Goal: Task Accomplishment & Management: Complete application form

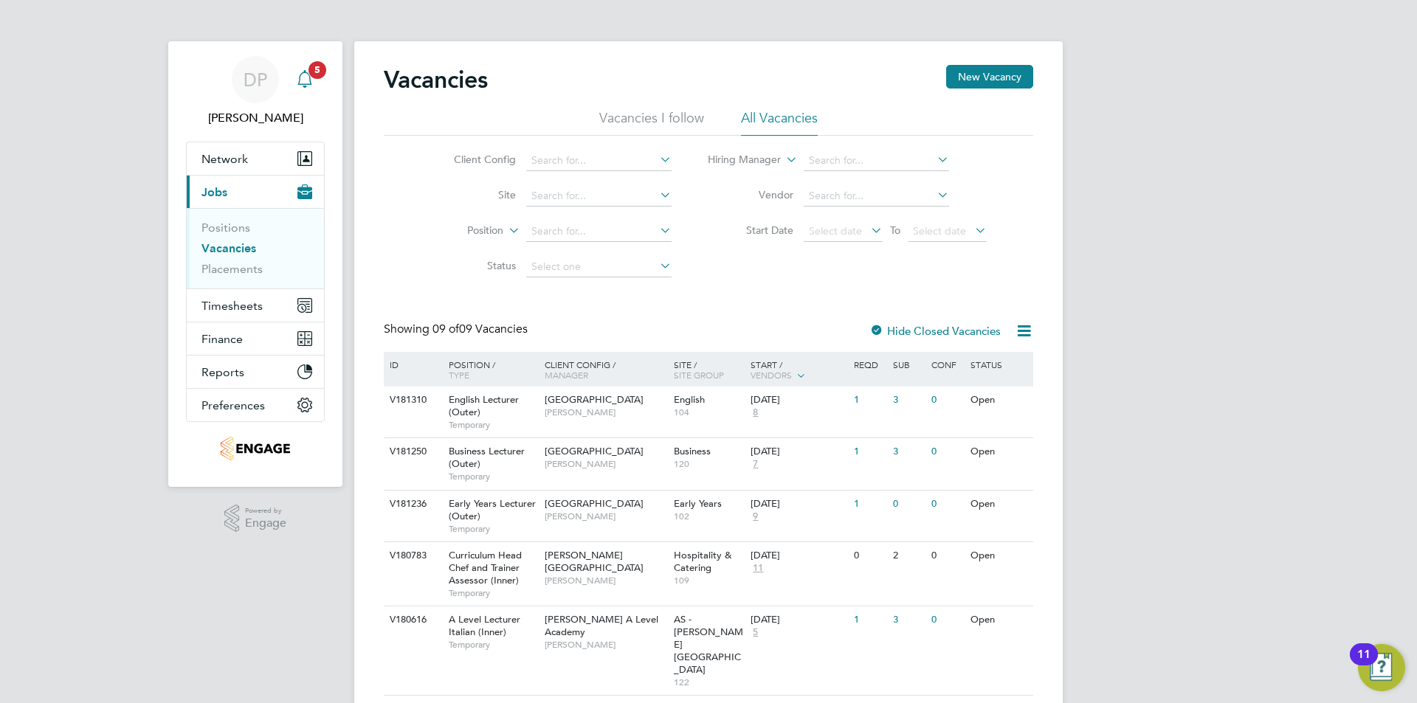
click at [316, 86] on div "Main navigation" at bounding box center [305, 80] width 30 height 30
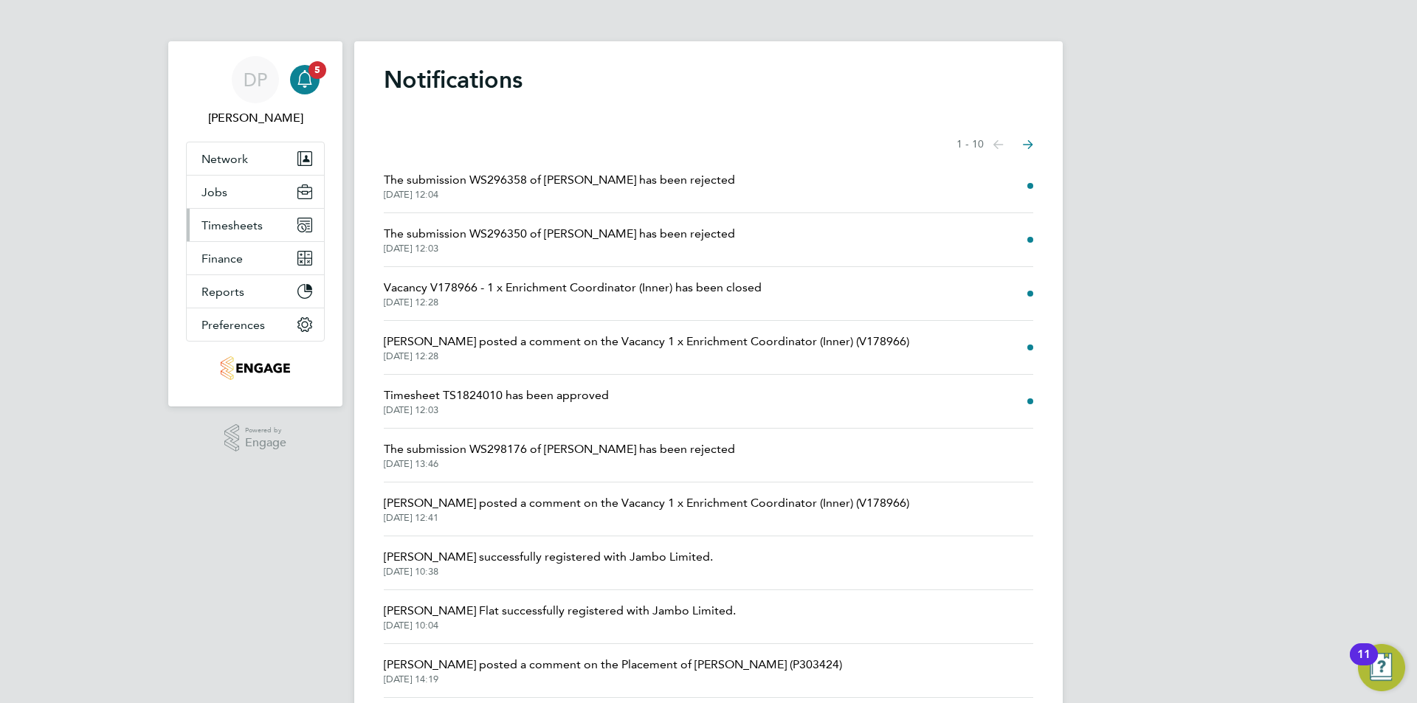
click at [271, 223] on button "Timesheets" at bounding box center [255, 225] width 137 height 32
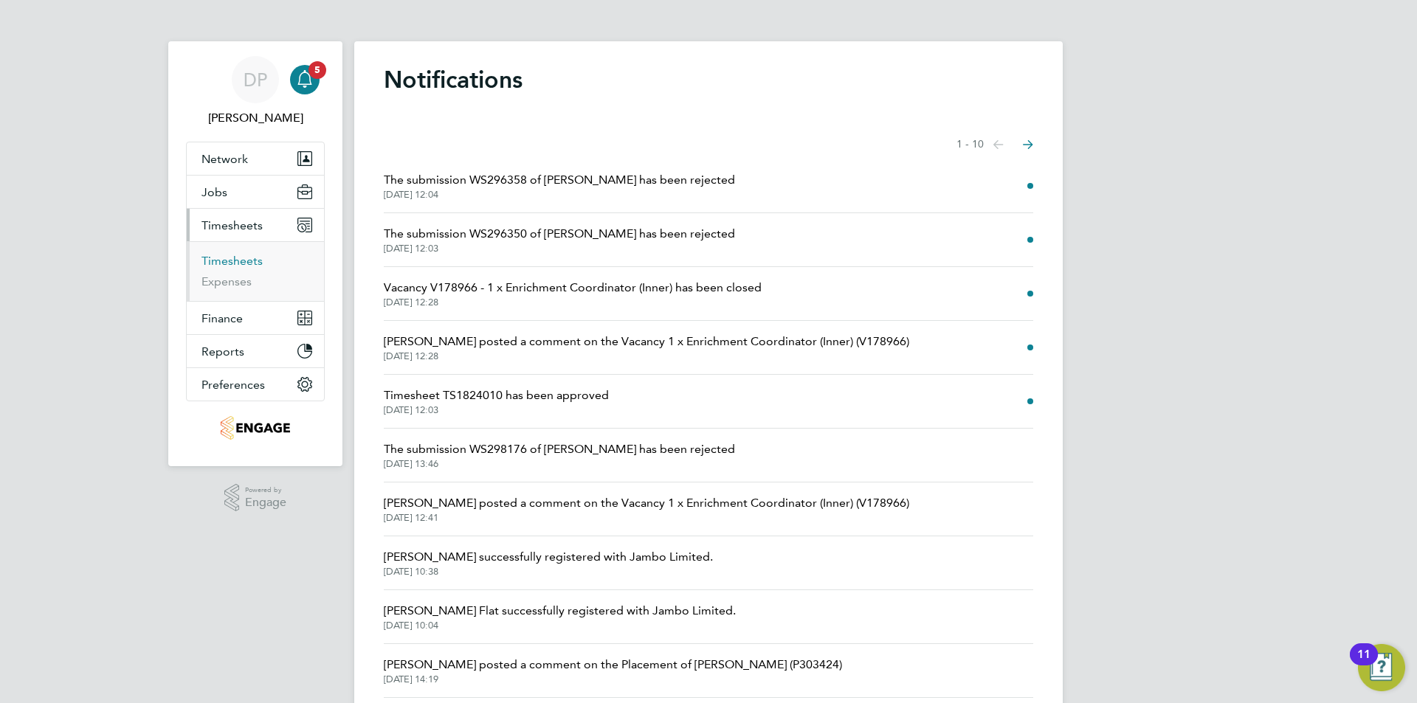
click at [242, 259] on link "Timesheets" at bounding box center [232, 261] width 61 height 14
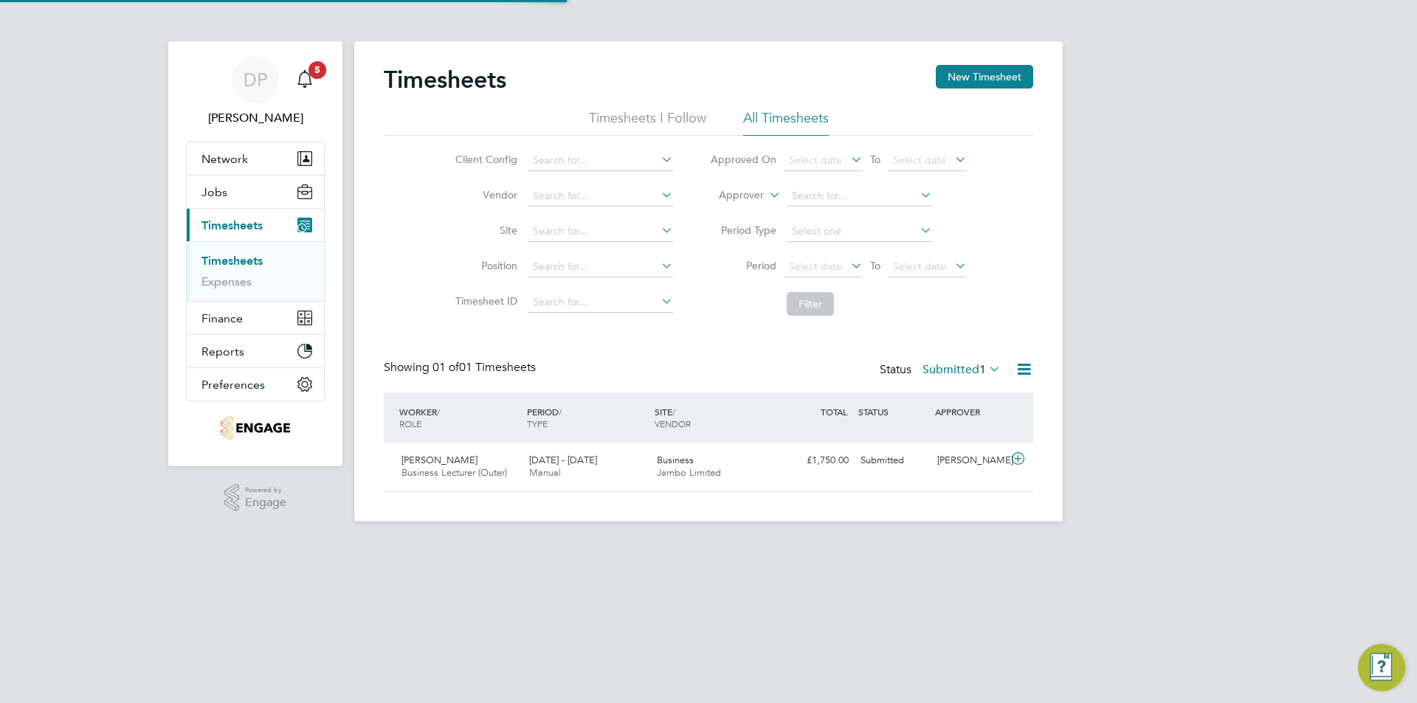
scroll to position [38, 128]
click at [966, 75] on button "New Timesheet" at bounding box center [984, 77] width 97 height 24
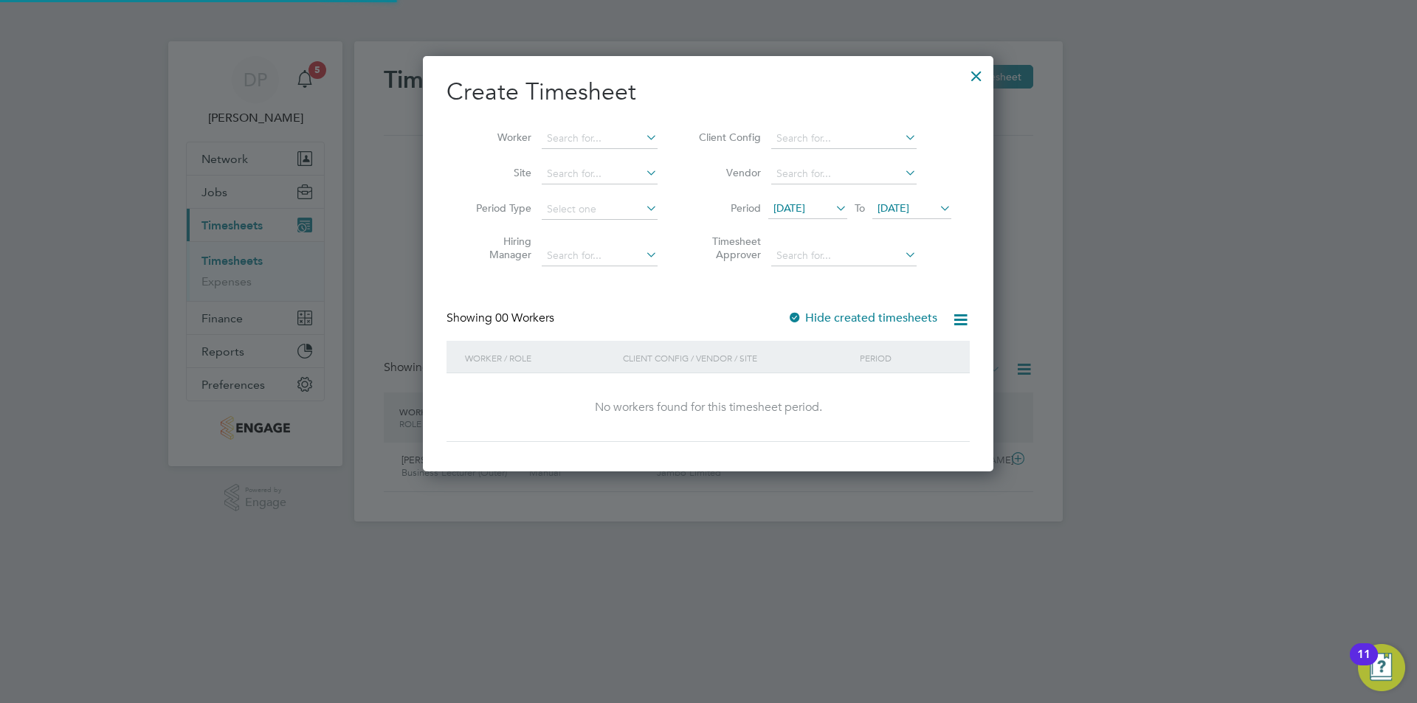
scroll to position [416, 571]
click at [603, 140] on input at bounding box center [600, 138] width 116 height 21
click at [602, 174] on li "[PERSON_NAME] [PERSON_NAME]" at bounding box center [632, 178] width 182 height 20
type input "[PERSON_NAME]"
click at [647, 216] on input at bounding box center [600, 209] width 116 height 21
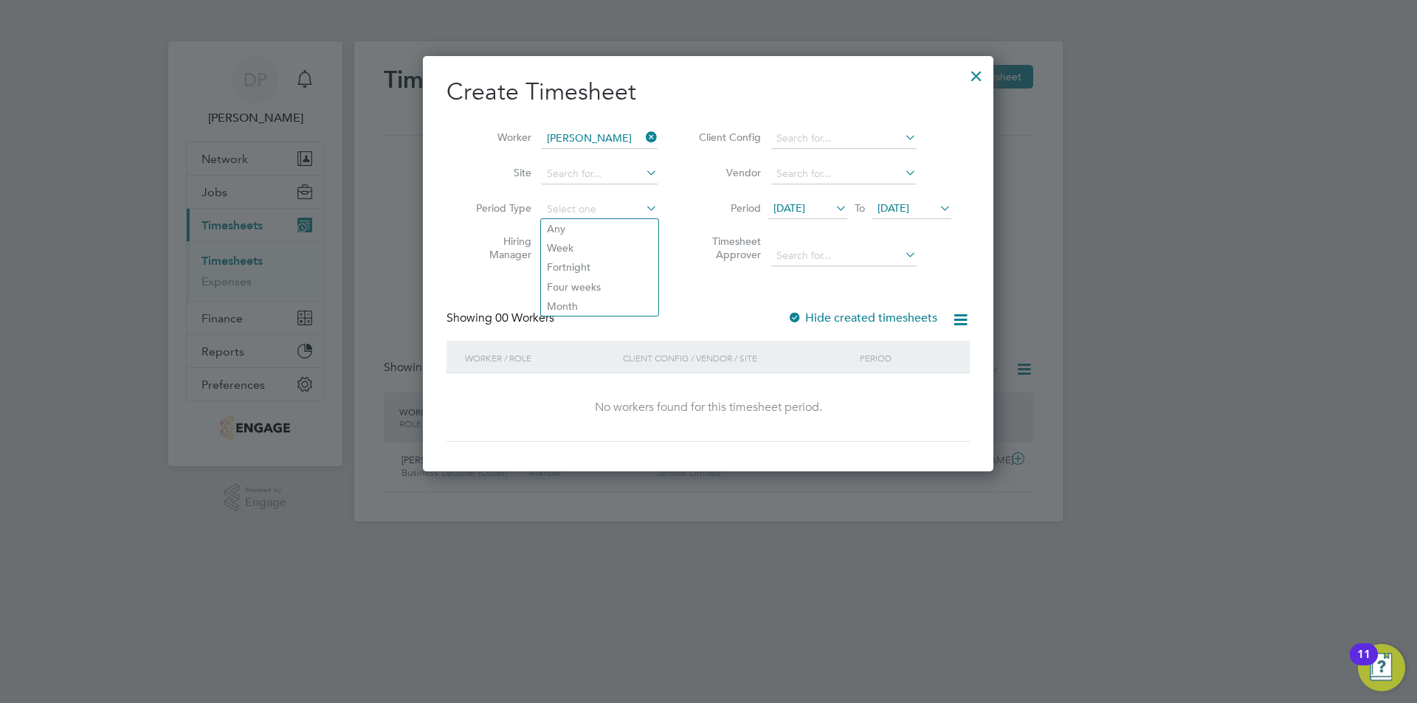
click at [472, 176] on label "Site" at bounding box center [498, 172] width 66 height 13
click at [643, 206] on icon at bounding box center [643, 208] width 0 height 21
click at [606, 247] on li "Week" at bounding box center [599, 247] width 117 height 19
type input "Week"
click at [469, 295] on div "Create Timesheet Worker [PERSON_NAME] Site Period Type Week Hiring Manager Clie…" at bounding box center [708, 259] width 523 height 365
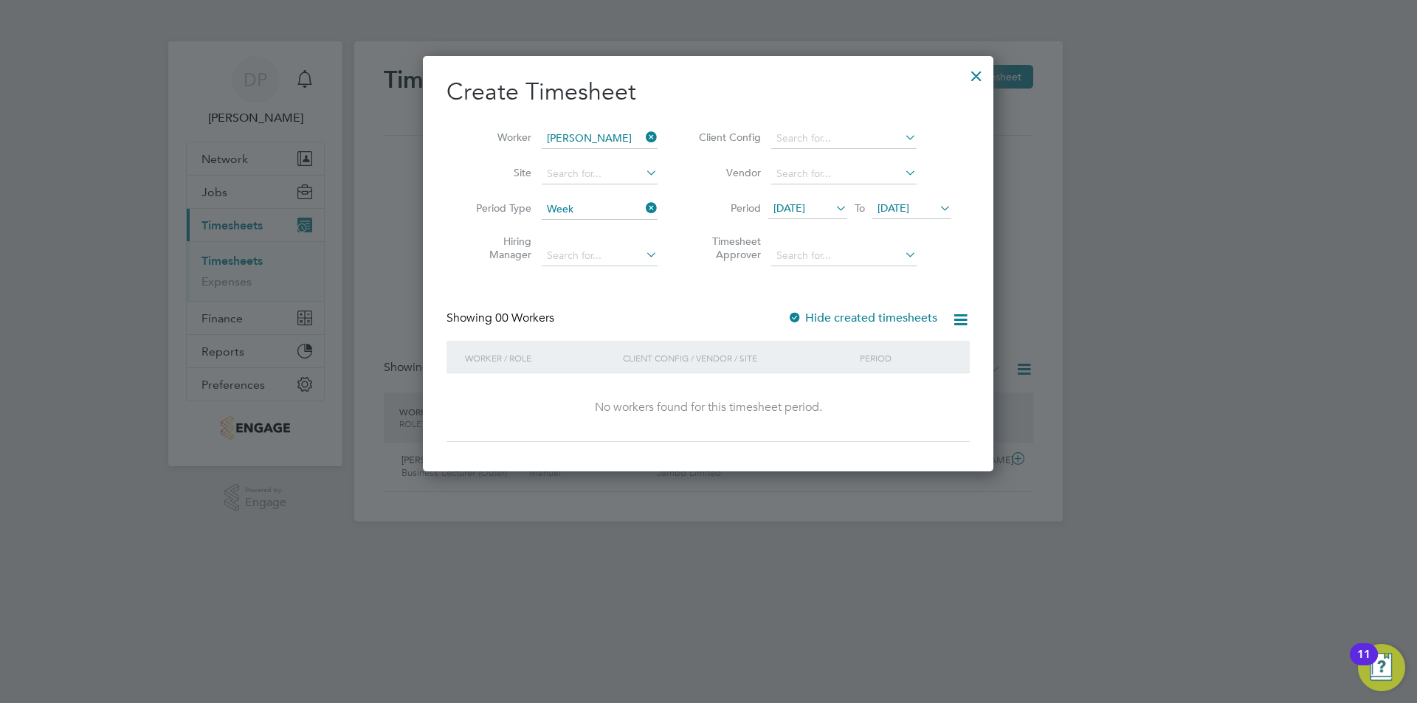
click at [795, 204] on span "[DATE]" at bounding box center [790, 208] width 32 height 13
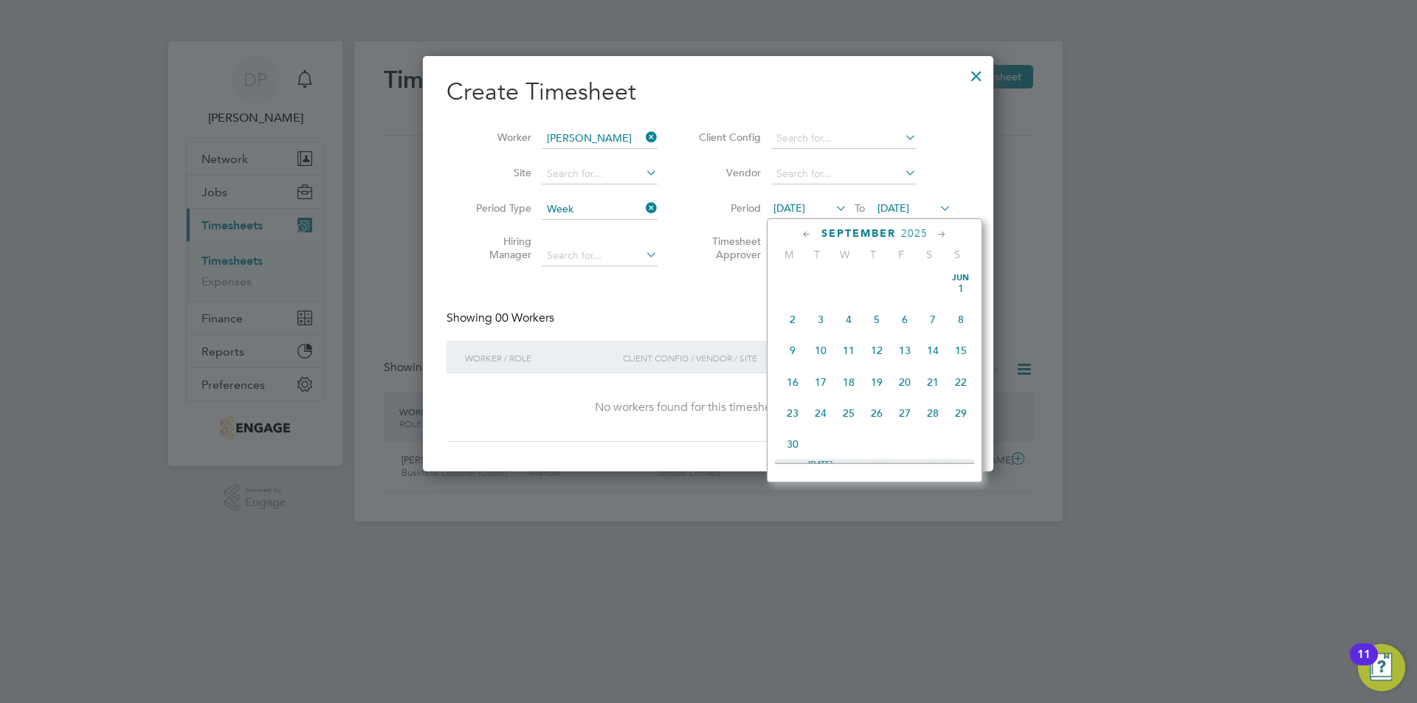
scroll to position [479, 0]
click at [792, 416] on span "22" at bounding box center [793, 402] width 28 height 28
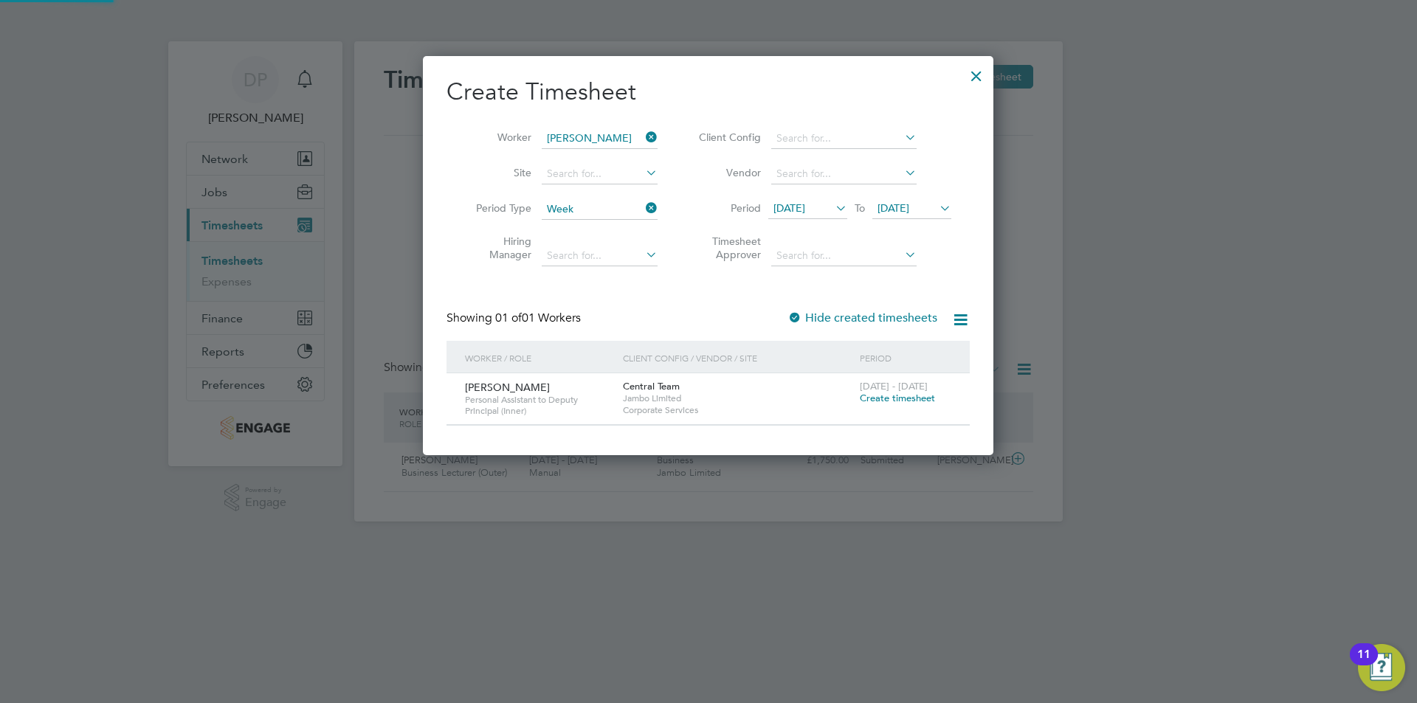
scroll to position [399, 571]
click at [922, 201] on span "[DATE]" at bounding box center [912, 209] width 79 height 20
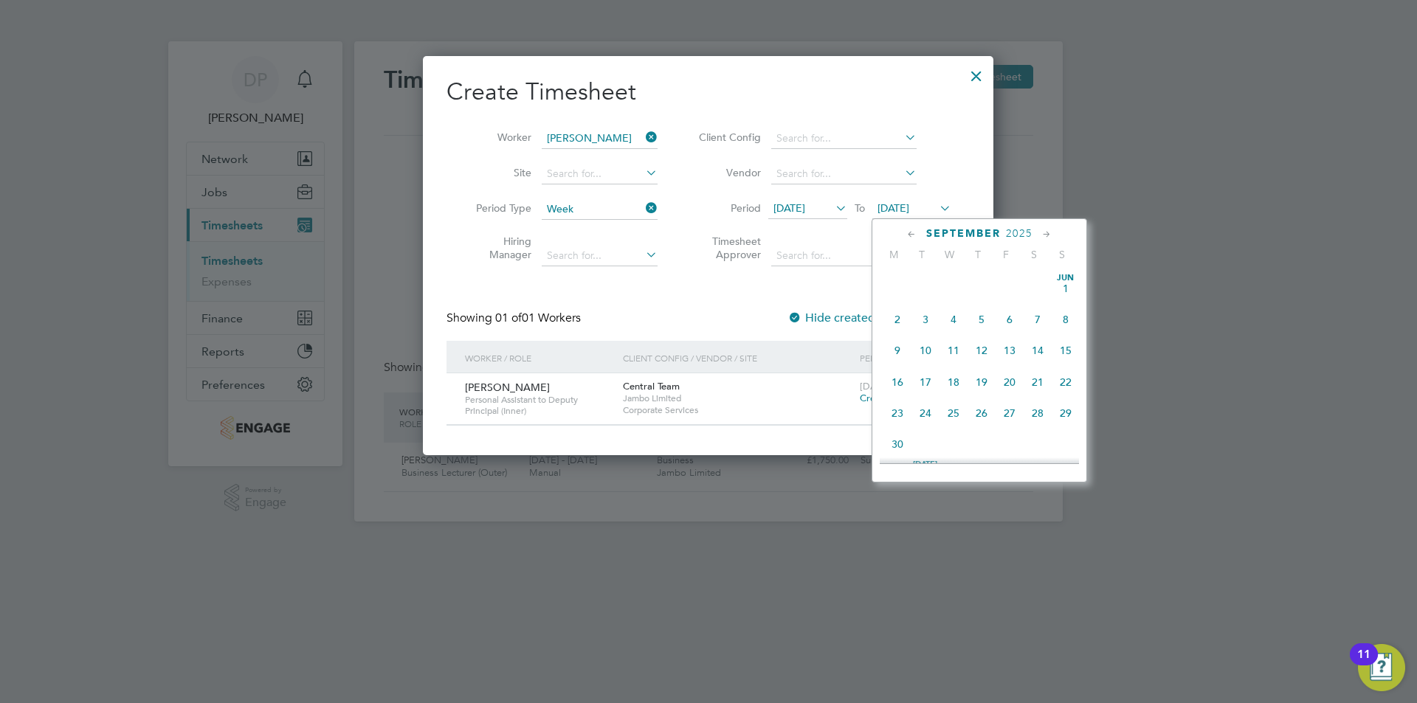
scroll to position [543, 0]
click at [1005, 348] on span "26" at bounding box center [1010, 337] width 28 height 28
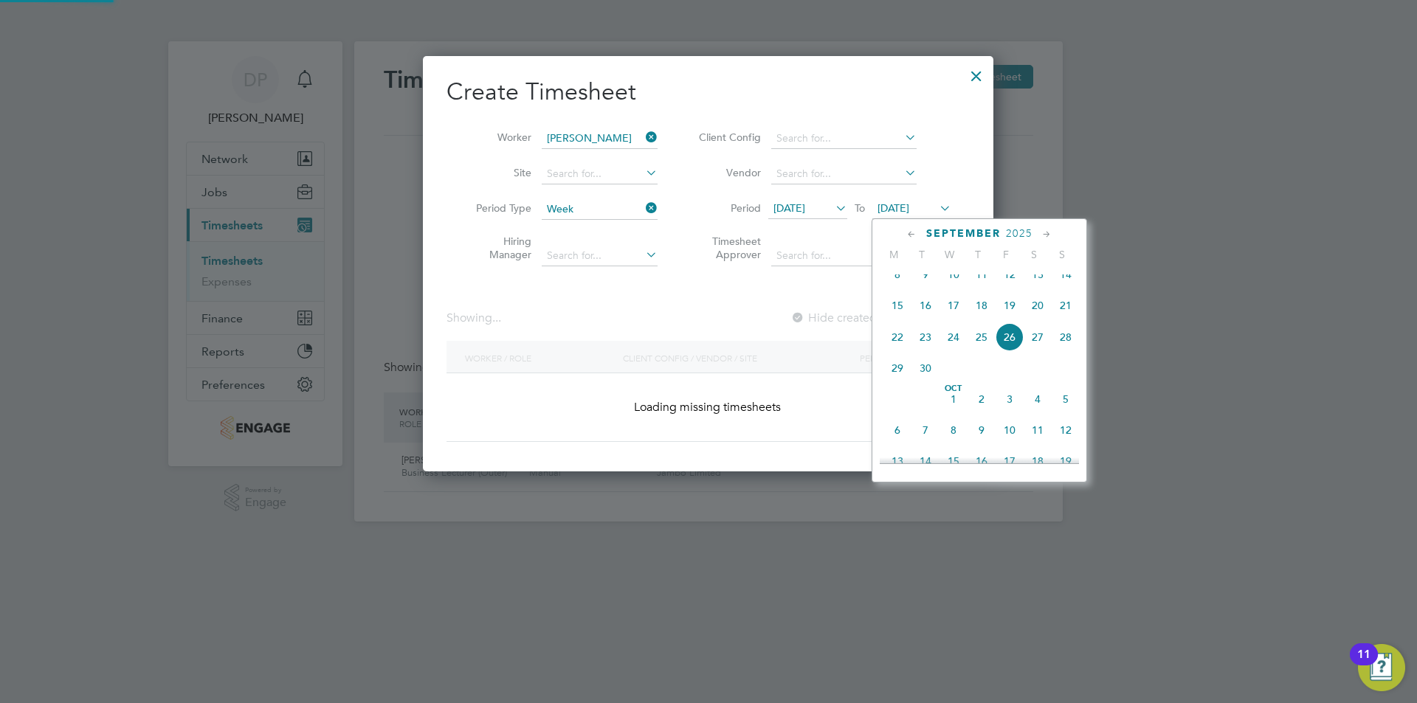
scroll to position [399, 571]
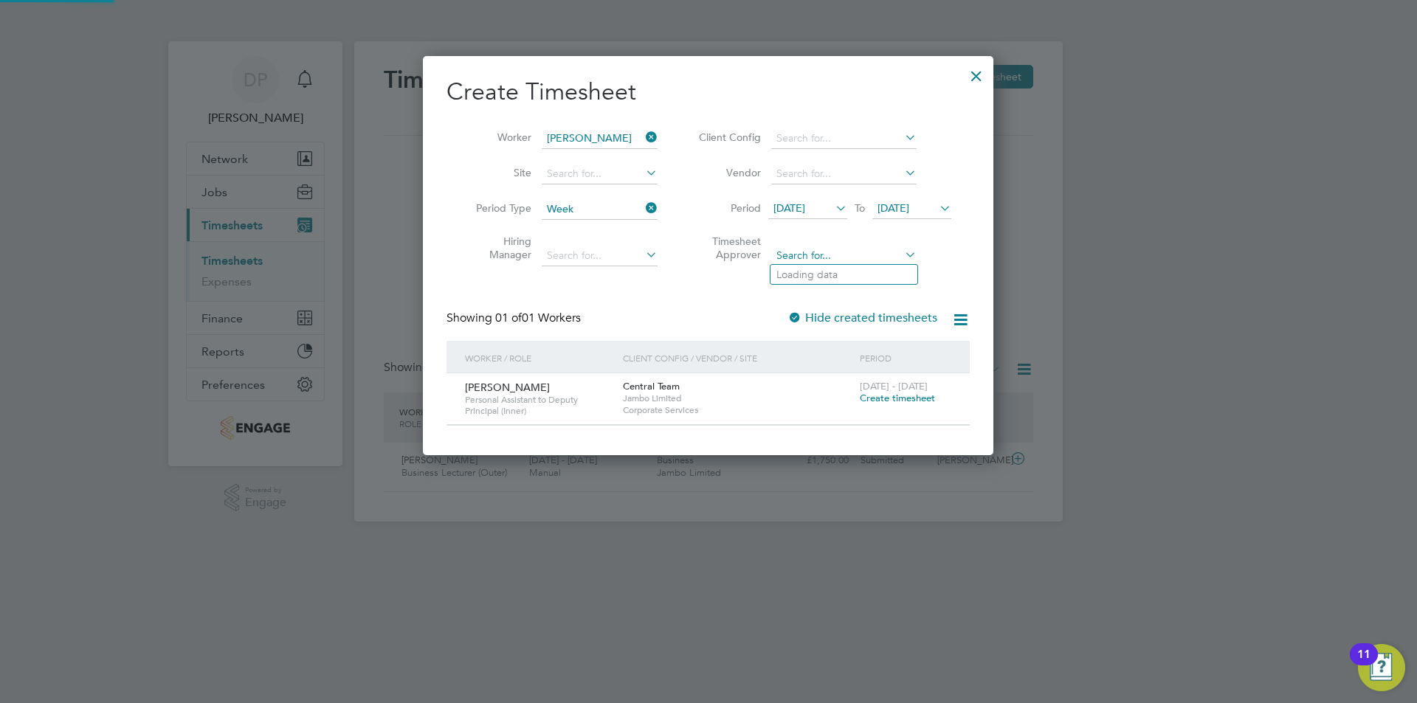
click at [816, 250] on input at bounding box center [843, 256] width 145 height 21
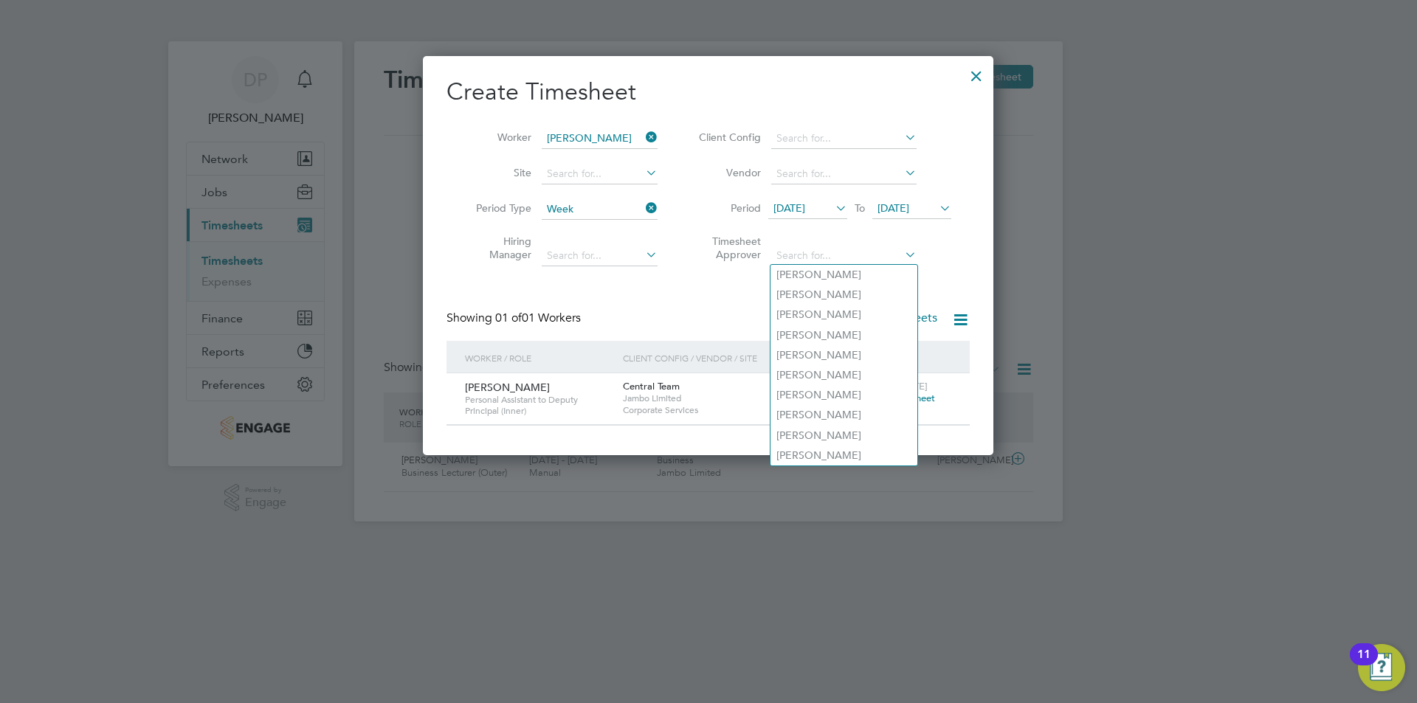
click at [620, 308] on div "Create Timesheet Worker [PERSON_NAME] Site Period Type Week Hiring Manager Clie…" at bounding box center [708, 251] width 523 height 349
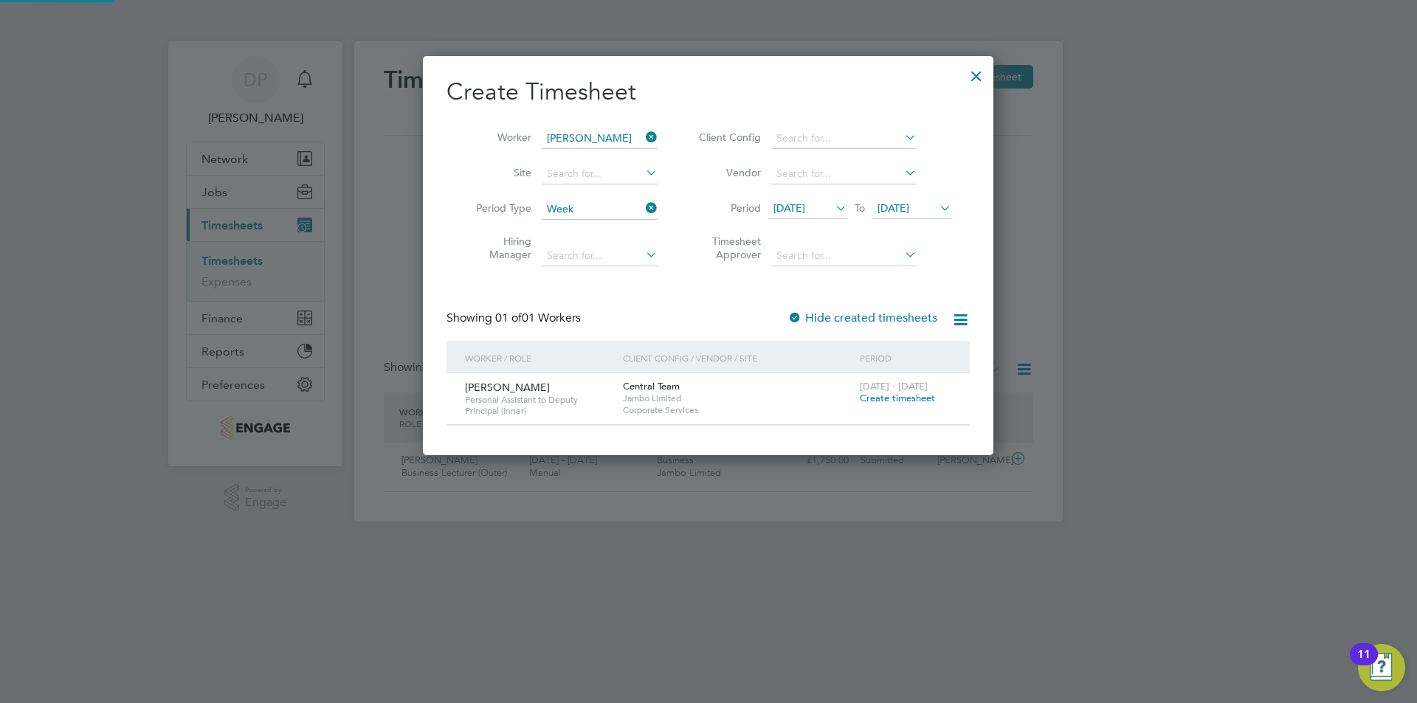
scroll to position [7, 7]
